Goal: Task Accomplishment & Management: Manage account settings

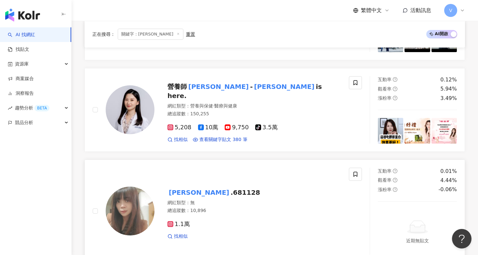
scroll to position [551, 0]
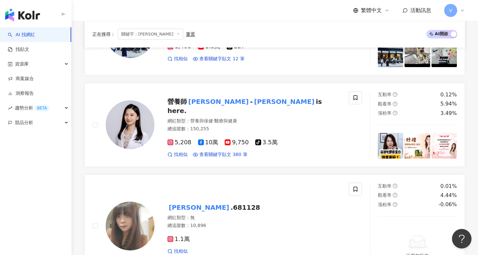
click at [177, 34] on icon at bounding box center [178, 33] width 3 height 3
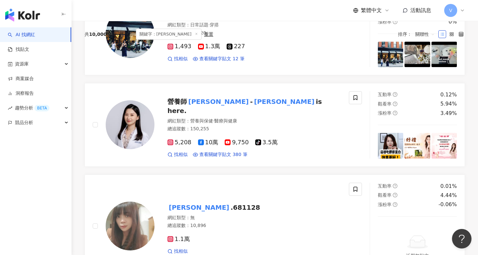
scroll to position [0, 0]
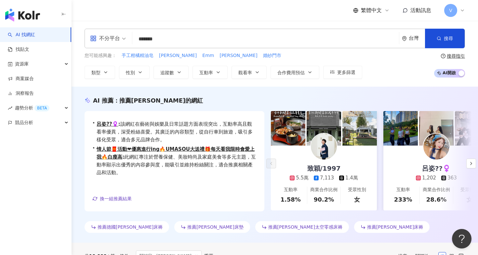
scroll to position [0, 0]
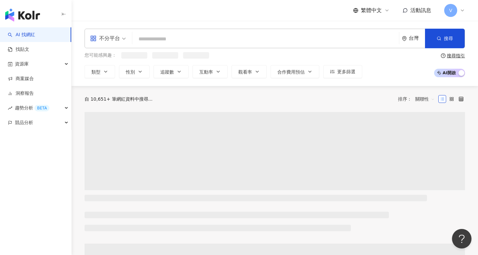
drag, startPoint x: 163, startPoint y: 43, endPoint x: 58, endPoint y: 37, distance: 104.9
paste input "**********"
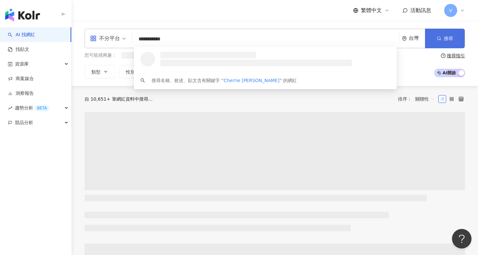
scroll to position [0, 0]
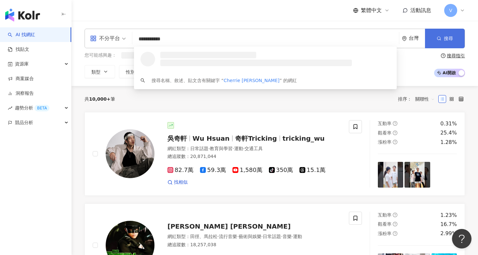
click at [447, 42] on button "搜尋" at bounding box center [445, 39] width 40 height 20
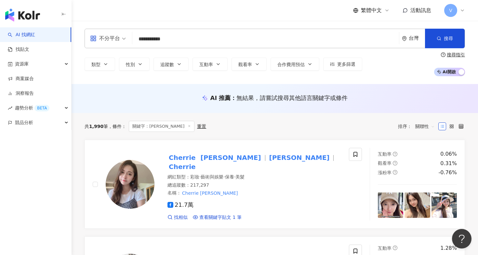
drag, startPoint x: 190, startPoint y: 39, endPoint x: 21, endPoint y: 31, distance: 168.6
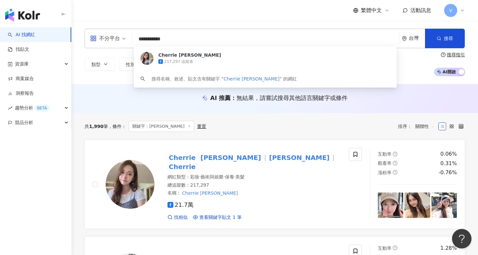
paste input "search"
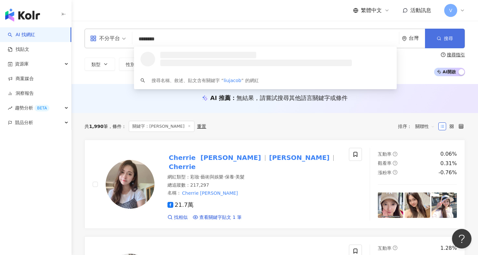
click at [438, 39] on circle "button" at bounding box center [438, 38] width 3 height 3
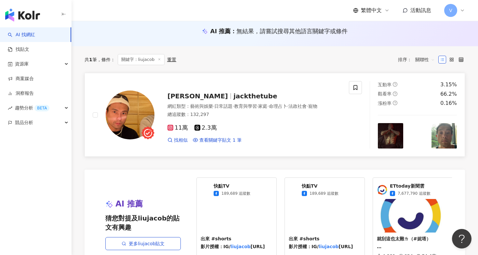
scroll to position [66, 0]
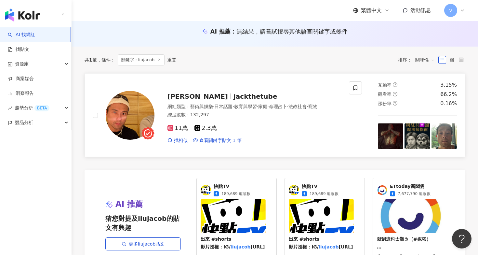
click at [332, 118] on div "網紅類型 ： 藝術與娛樂 · 日常話題 · 教育與學習 · 家庭 · 命理占卜 · 法政社會 · 寵物 總追蹤數 ： 132,297" at bounding box center [254, 111] width 174 height 16
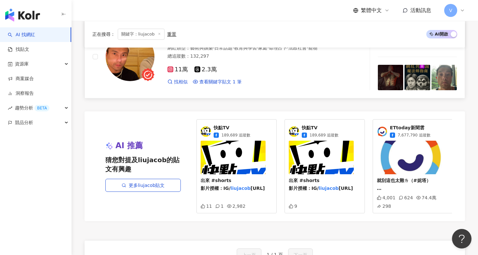
scroll to position [0, 0]
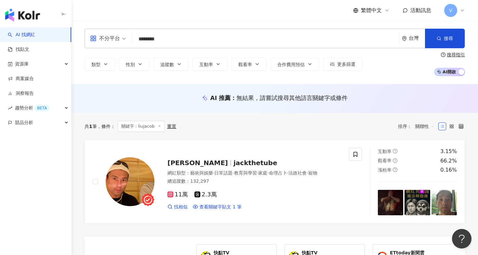
click at [174, 44] on input "********" at bounding box center [265, 39] width 261 height 12
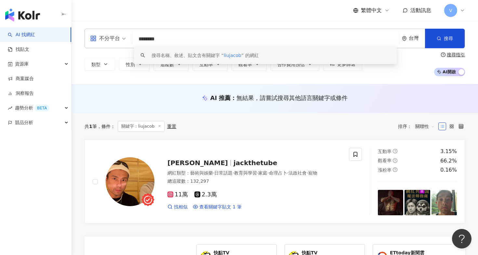
drag, startPoint x: 167, startPoint y: 40, endPoint x: 107, endPoint y: 36, distance: 60.6
click at [108, 37] on div "不分平台 ******** 台灣 搜尋 keyword 搜尋名稱、敘述、貼文含有關鍵字 “ liujacob ” 的網紅" at bounding box center [275, 39] width 380 height 20
paste input "search"
type input "****"
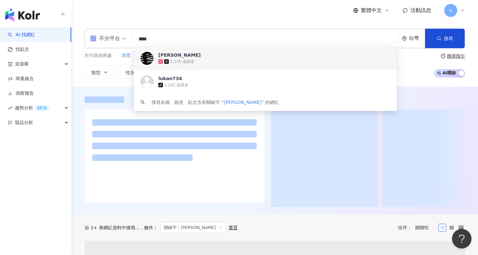
click at [219, 62] on div "1,135 追蹤者" at bounding box center [274, 61] width 232 height 7
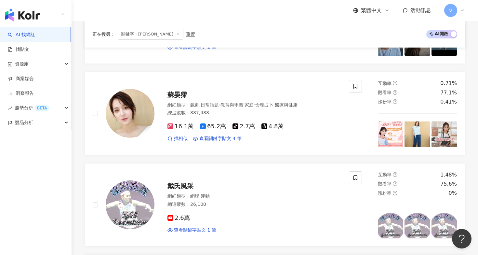
scroll to position [1141, 0]
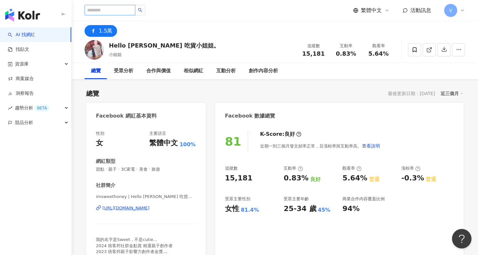
click at [126, 12] on input "search" at bounding box center [110, 10] width 51 height 10
paste input "**********"
type input "**********"
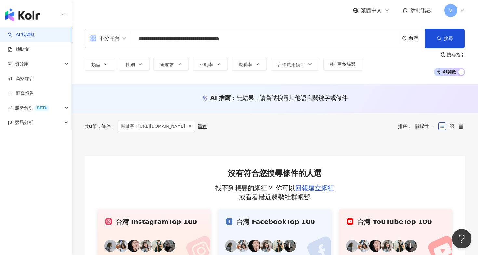
drag, startPoint x: 222, startPoint y: 39, endPoint x: 274, endPoint y: 38, distance: 51.4
click at [274, 38] on input "**********" at bounding box center [265, 39] width 261 height 12
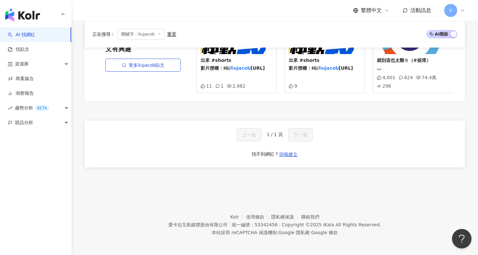
scroll to position [244, 0]
type input "********"
click at [230, 0] on div "繁體中文 活動訊息 V" at bounding box center [275, 10] width 380 height 21
click at [34, 13] on img "button" at bounding box center [22, 14] width 35 height 13
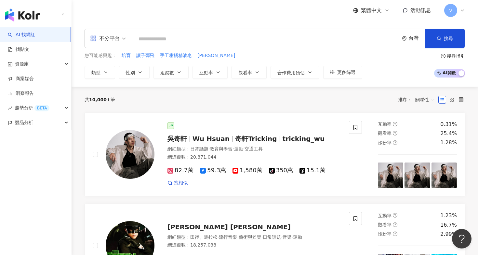
click at [459, 12] on div "V" at bounding box center [454, 10] width 21 height 13
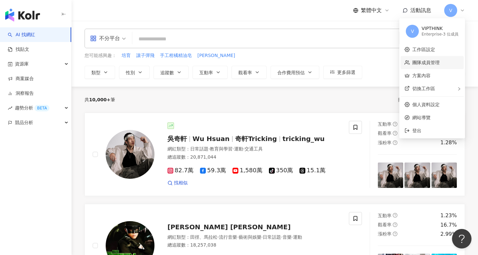
click at [424, 65] on link "團隊成員管理" at bounding box center [425, 62] width 27 height 5
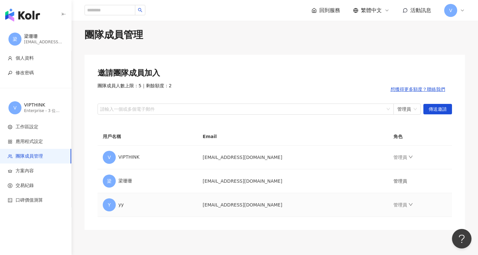
scroll to position [14, 0]
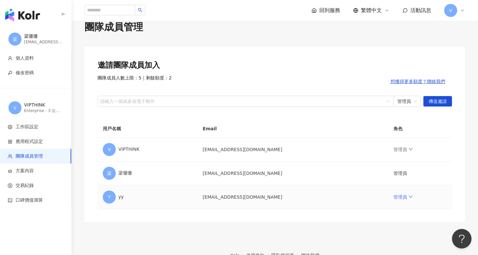
click at [393, 196] on link "管理員" at bounding box center [403, 196] width 20 height 5
click at [226, 200] on td "yangyi11@hltn.com" at bounding box center [292, 197] width 191 height 24
drag, startPoint x: 225, startPoint y: 198, endPoint x: 274, endPoint y: 198, distance: 48.8
click at [274, 198] on td "yangyi11@hltn.com" at bounding box center [292, 197] width 191 height 24
copy td "yangyi11@hltn.com"
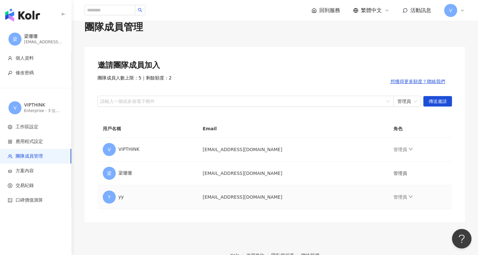
click at [401, 194] on td "管理員" at bounding box center [420, 197] width 64 height 24
click at [393, 195] on link "管理員" at bounding box center [403, 196] width 20 height 5
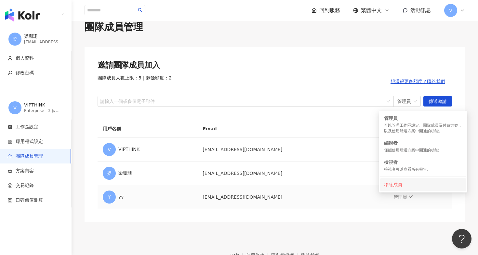
click at [387, 184] on div "移除成員" at bounding box center [423, 184] width 78 height 7
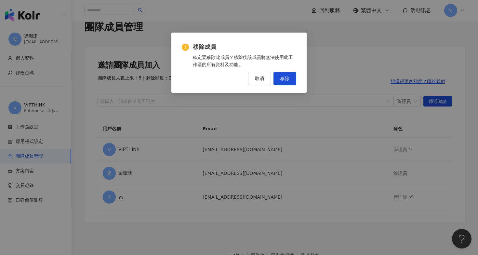
click at [261, 79] on span "取消" at bounding box center [259, 78] width 9 height 5
